Goal: Task Accomplishment & Management: Use online tool/utility

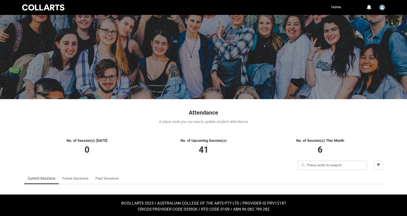
scroll to position [10, 0]
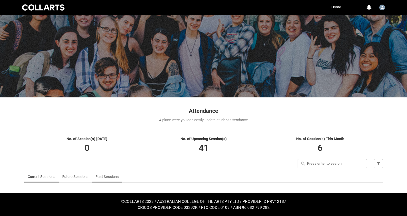
drag, startPoint x: 108, startPoint y: 178, endPoint x: 114, endPoint y: 174, distance: 6.6
click at [109, 178] on link "Past Sessions" at bounding box center [107, 176] width 23 height 11
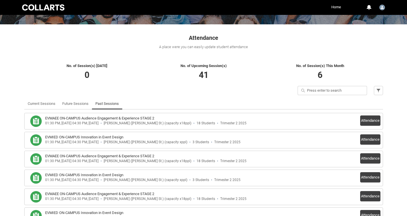
scroll to position [98, 0]
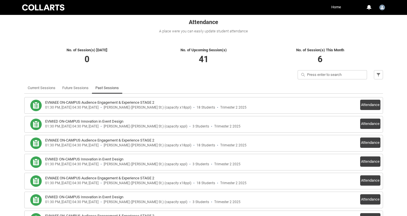
click at [358, 106] on div "EVMAEE ON-CAMPUS Audience Engagement & Experience STAGE 2 01:30 PM, [DATE] 04:3…" at bounding box center [204, 105] width 354 height 11
click at [364, 105] on button "Attendance" at bounding box center [371, 105] width 20 height 10
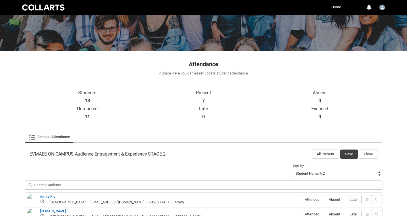
scroll to position [145, 0]
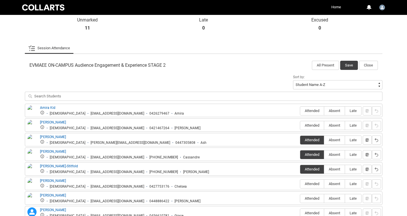
click at [91, 170] on div "[EMAIL_ADDRESS][DOMAIN_NAME]" at bounding box center [118, 172] width 54 height 4
click at [97, 170] on div "[EMAIL_ADDRESS][DOMAIN_NAME]" at bounding box center [118, 172] width 54 height 4
click at [122, 172] on div "[EMAIL_ADDRESS][DOMAIN_NAME]" at bounding box center [118, 172] width 54 height 4
copy div "[EMAIL_ADDRESS][DOMAIN_NAME]"
